Goal: Task Accomplishment & Management: Manage account settings

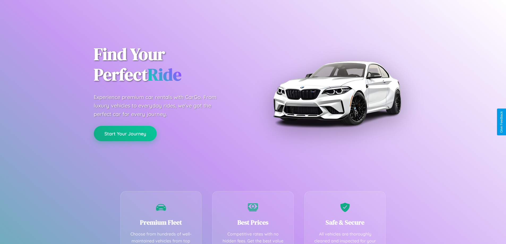
click at [125, 134] on button "Start Your Journey" at bounding box center [125, 133] width 63 height 15
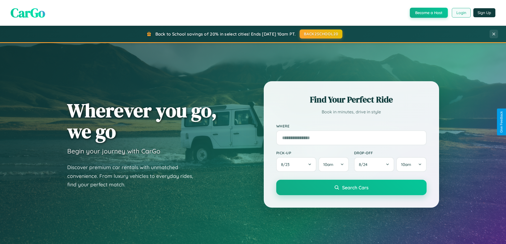
click at [461, 13] on button "Login" at bounding box center [461, 13] width 19 height 10
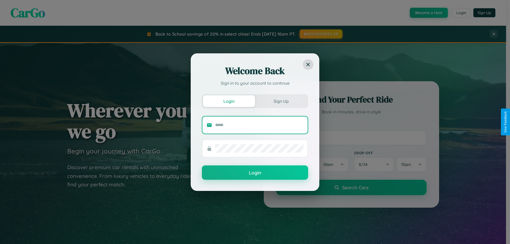
click at [259, 125] on input "text" at bounding box center [259, 125] width 88 height 8
type input "**********"
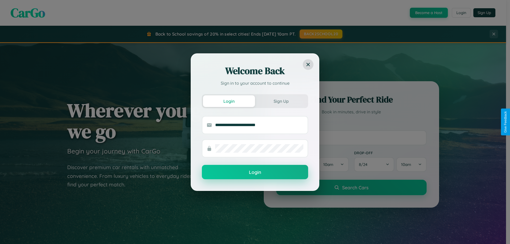
click at [255, 172] on button "Login" at bounding box center [255, 172] width 106 height 14
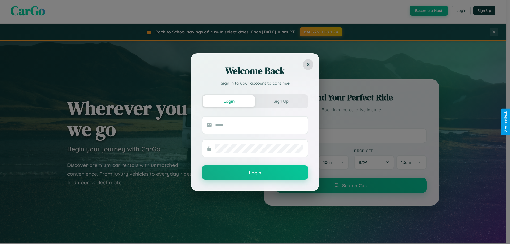
scroll to position [16, 0]
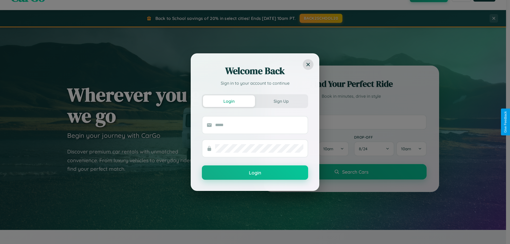
click at [351, 122] on div "Welcome Back Sign in to your account to continue Login Sign Up Login" at bounding box center [255, 122] width 510 height 244
